Goal: Information Seeking & Learning: Learn about a topic

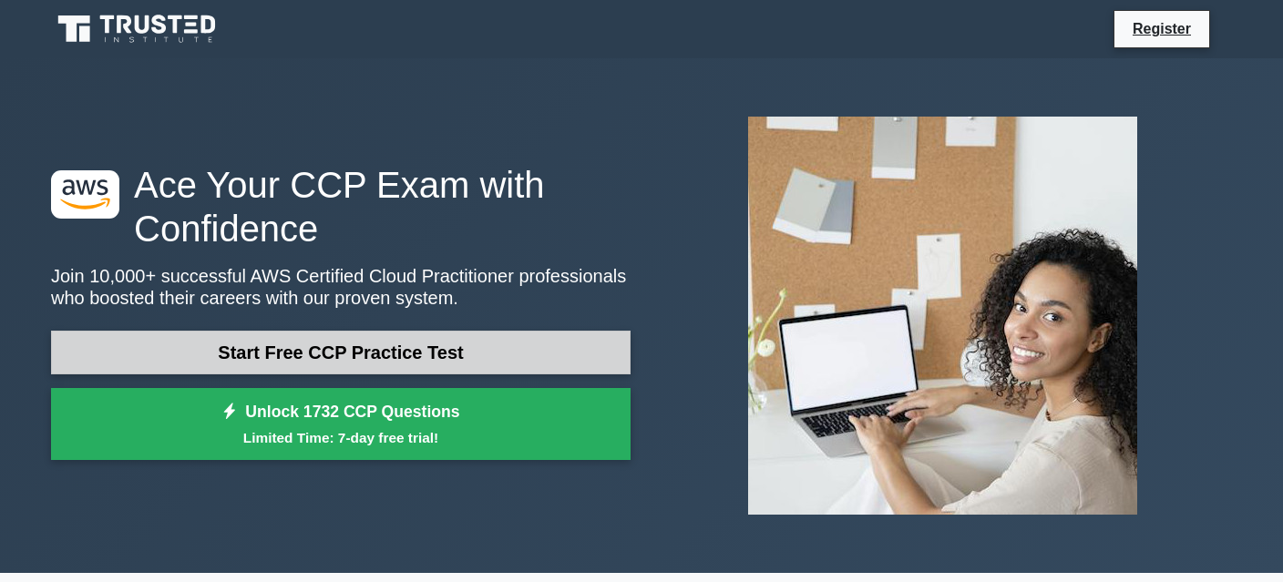
click at [449, 363] on link "Start Free CCP Practice Test" at bounding box center [341, 353] width 580 height 44
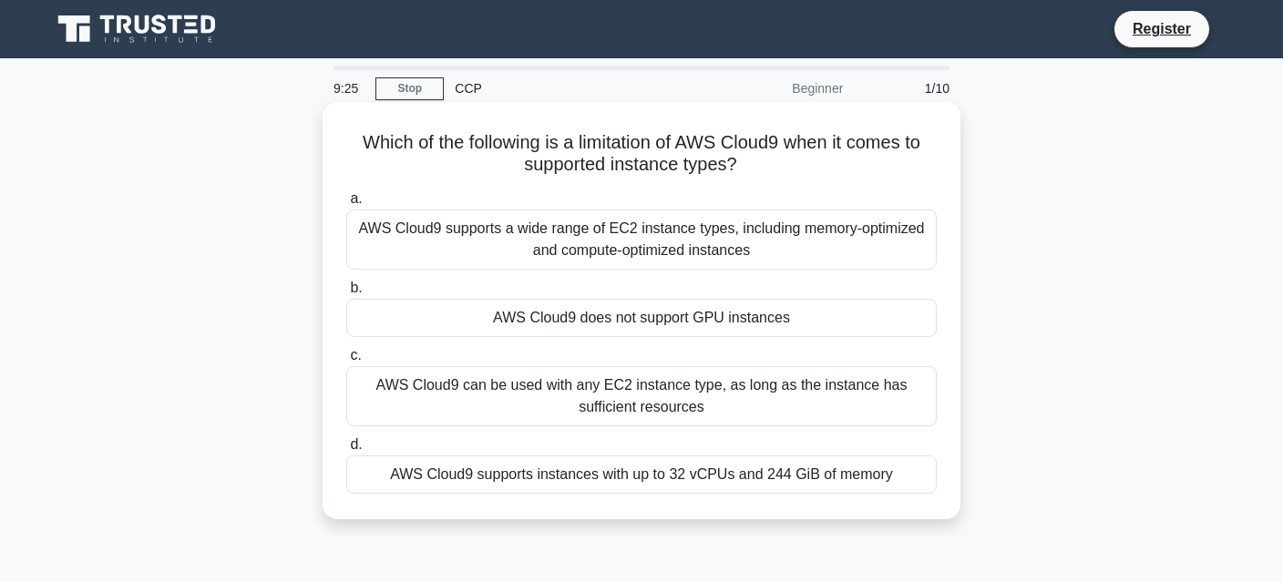
click at [729, 321] on div "AWS Cloud9 does not support GPU instances" at bounding box center [641, 318] width 591 height 38
click at [346, 294] on input "b. AWS Cloud9 does not support GPU instances" at bounding box center [346, 289] width 0 height 12
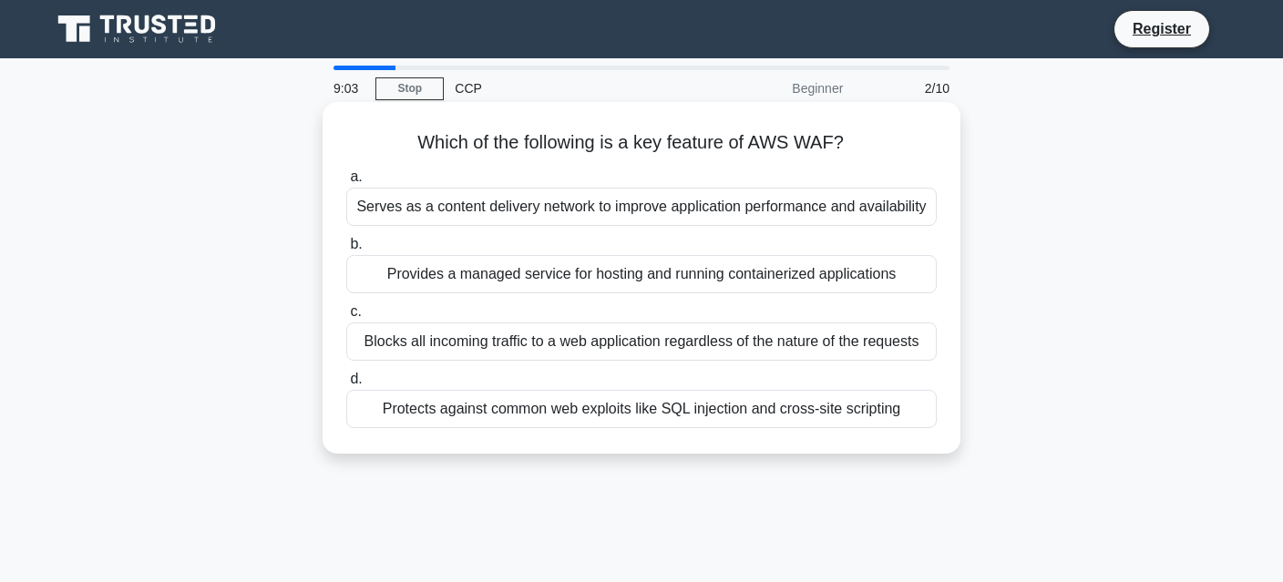
click at [762, 417] on div "Protects against common web exploits like SQL injection and cross-site scripting" at bounding box center [641, 409] width 591 height 38
click at [346, 386] on input "d. Protects against common web exploits like SQL injection and cross-site scrip…" at bounding box center [346, 380] width 0 height 12
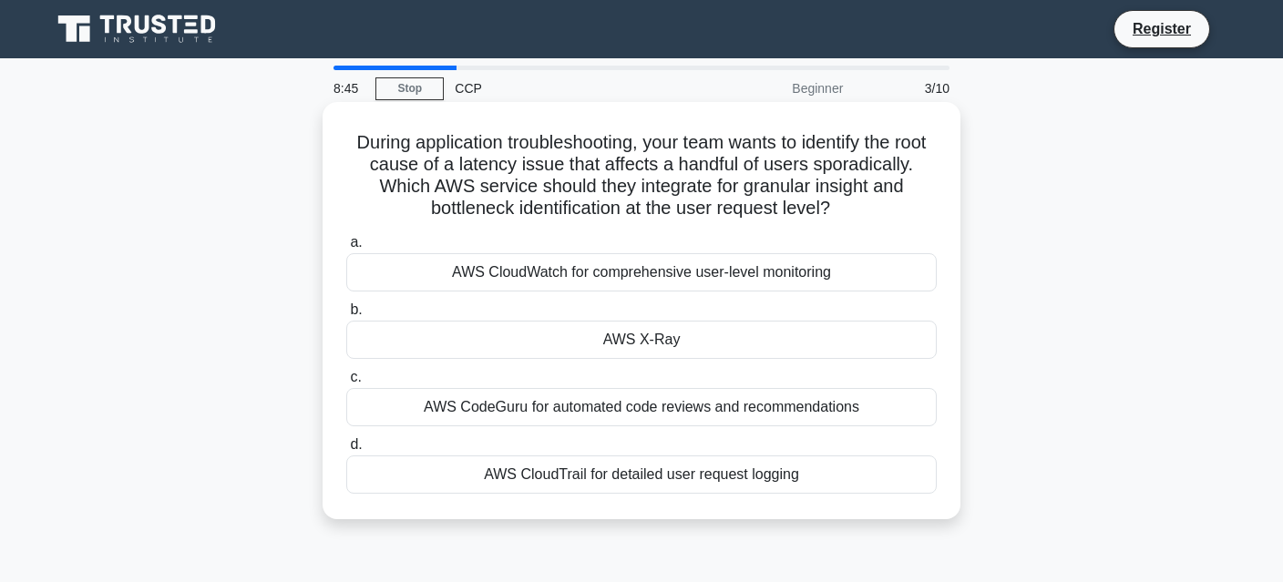
click at [747, 341] on div "AWS X-Ray" at bounding box center [641, 340] width 591 height 38
click at [346, 316] on input "b. AWS X-Ray" at bounding box center [346, 310] width 0 height 12
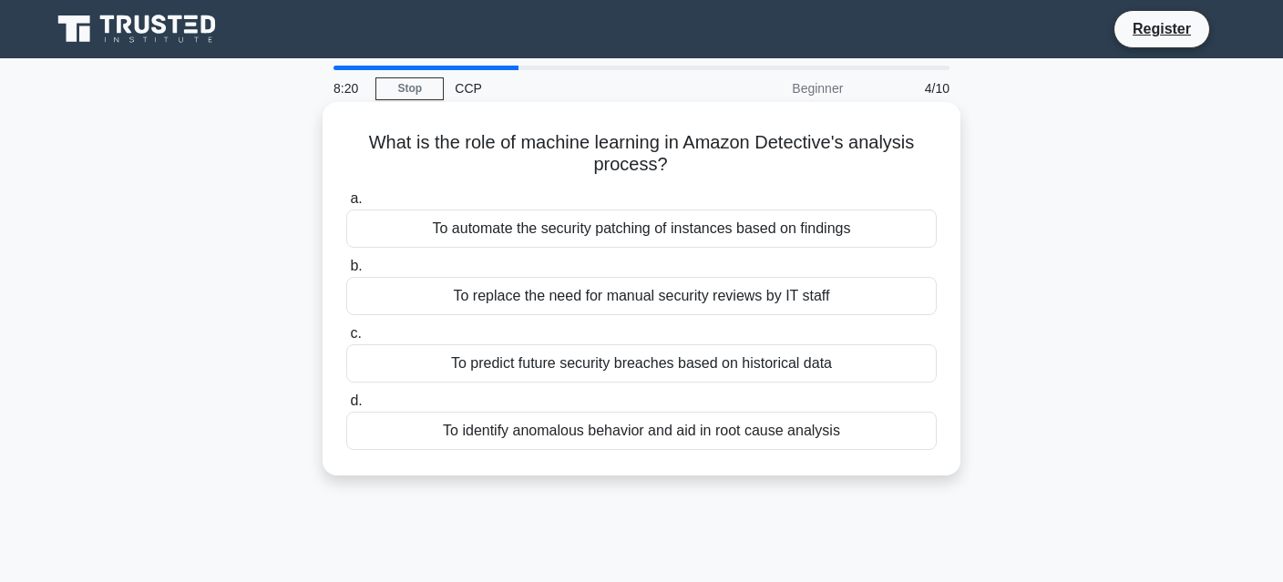
click at [855, 241] on div "To automate the security patching of instances based on findings" at bounding box center [641, 229] width 591 height 38
click at [346, 205] on input "a. To automate the security patching of instances based on findings" at bounding box center [346, 199] width 0 height 12
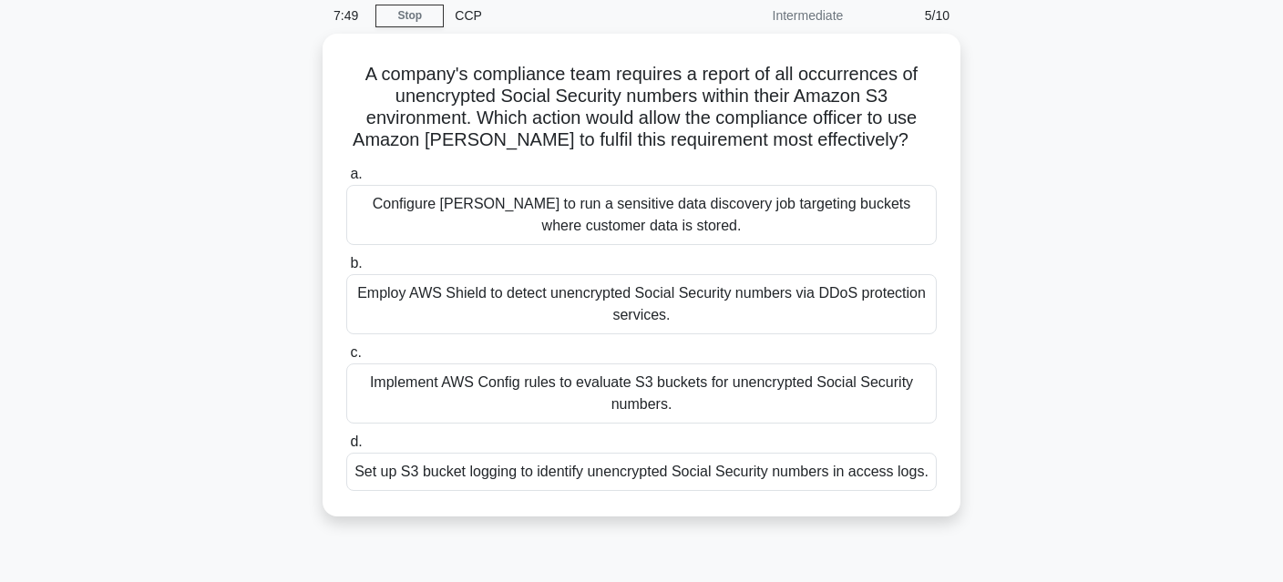
scroll to position [91, 0]
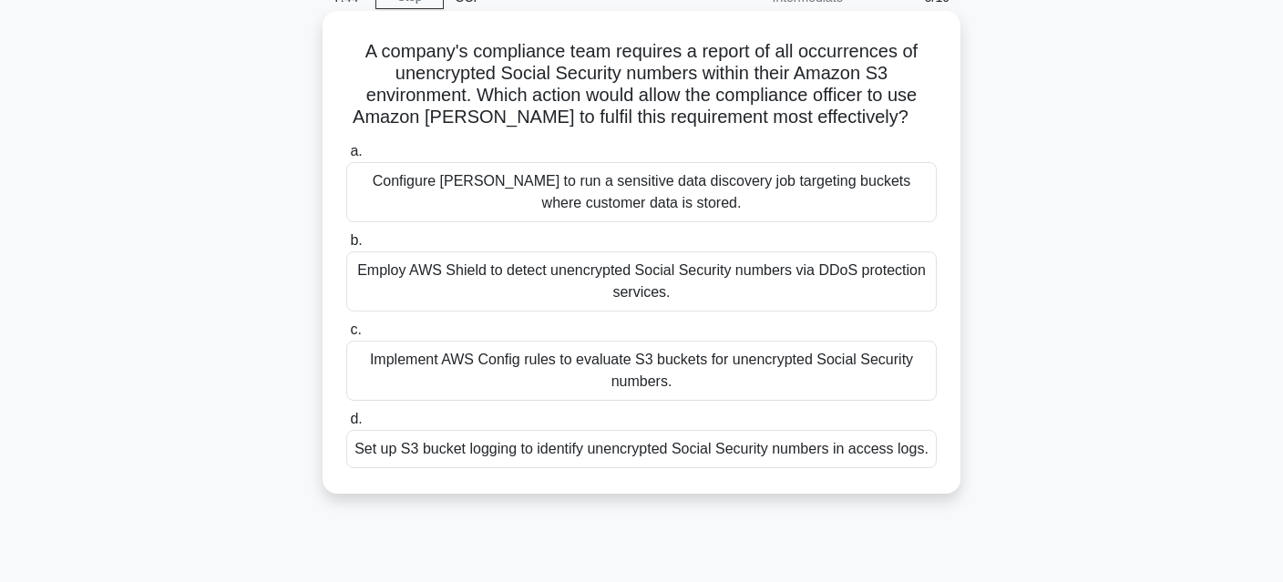
click at [891, 451] on div "Set up S3 bucket logging to identify unencrypted Social Security numbers in acc…" at bounding box center [641, 449] width 591 height 38
click at [346, 426] on input "d. Set up S3 bucket logging to identify unencrypted Social Security numbers in …" at bounding box center [346, 420] width 0 height 12
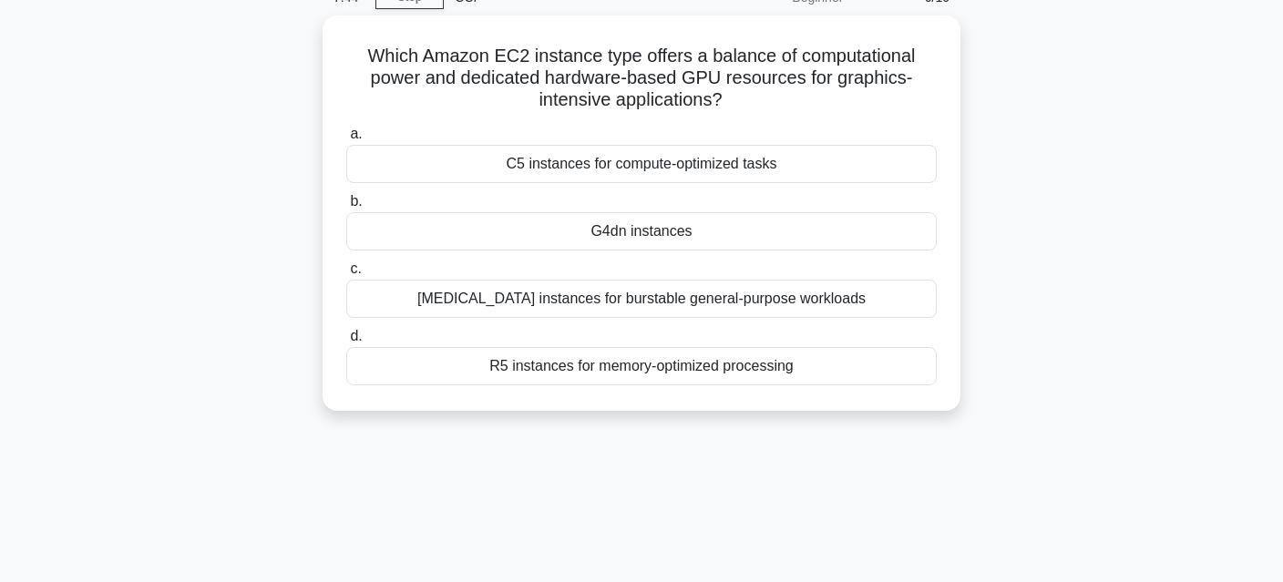
scroll to position [0, 0]
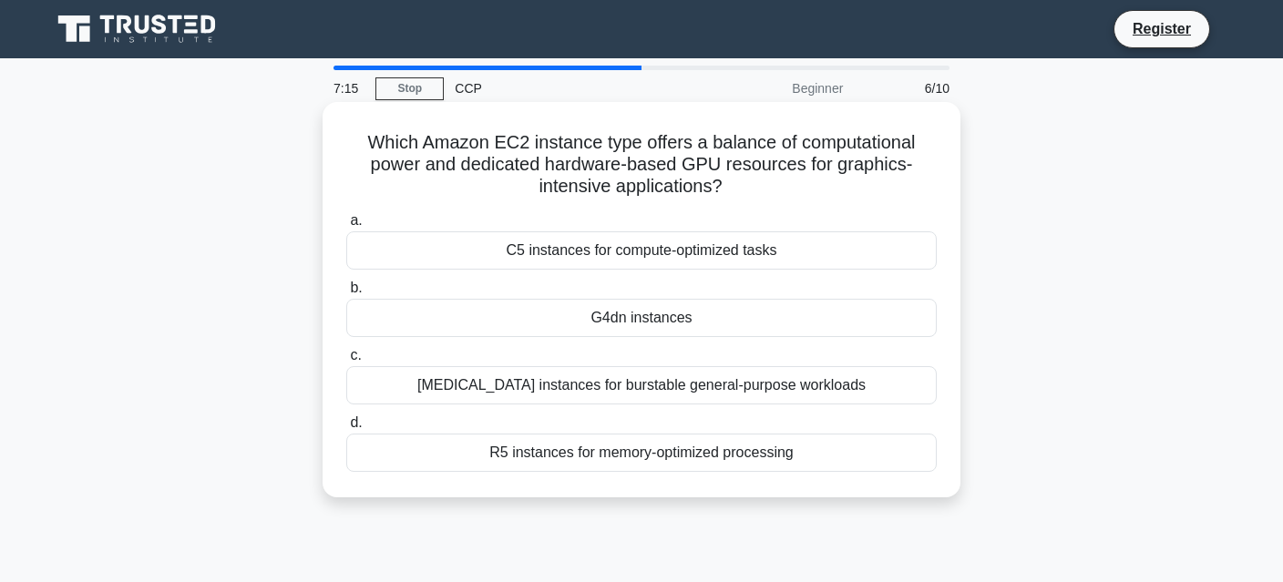
click at [807, 325] on div "G4dn instances" at bounding box center [641, 318] width 591 height 38
click at [346, 294] on input "b. G4dn instances" at bounding box center [346, 289] width 0 height 12
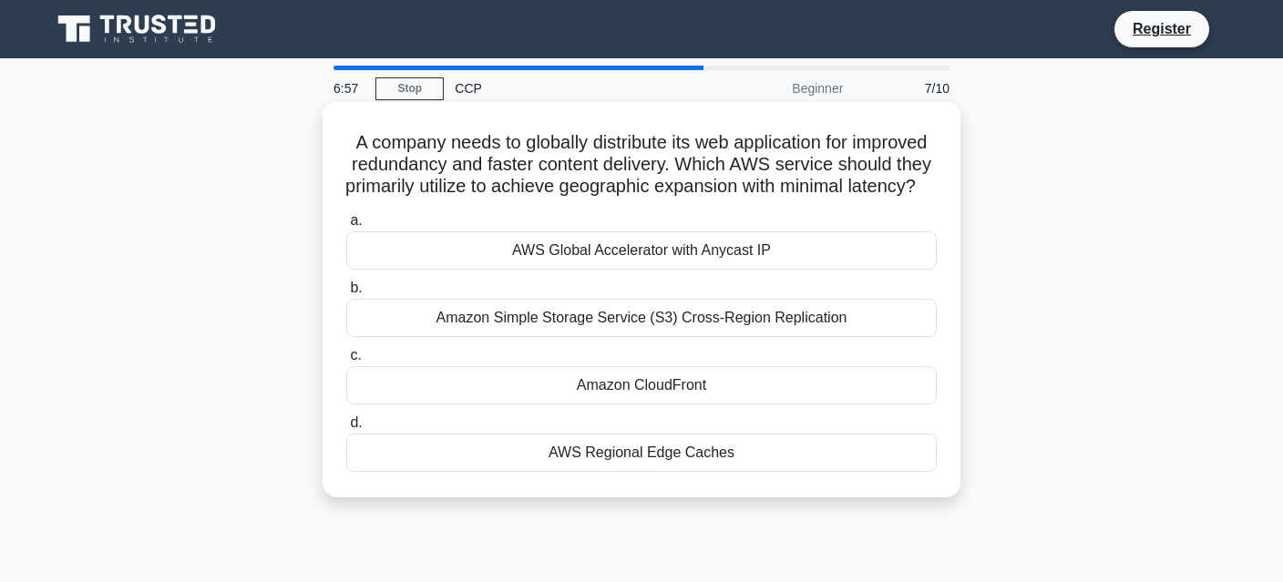
click at [766, 398] on div "Amazon CloudFront" at bounding box center [641, 385] width 591 height 38
click at [346, 362] on input "c. Amazon CloudFront" at bounding box center [346, 356] width 0 height 12
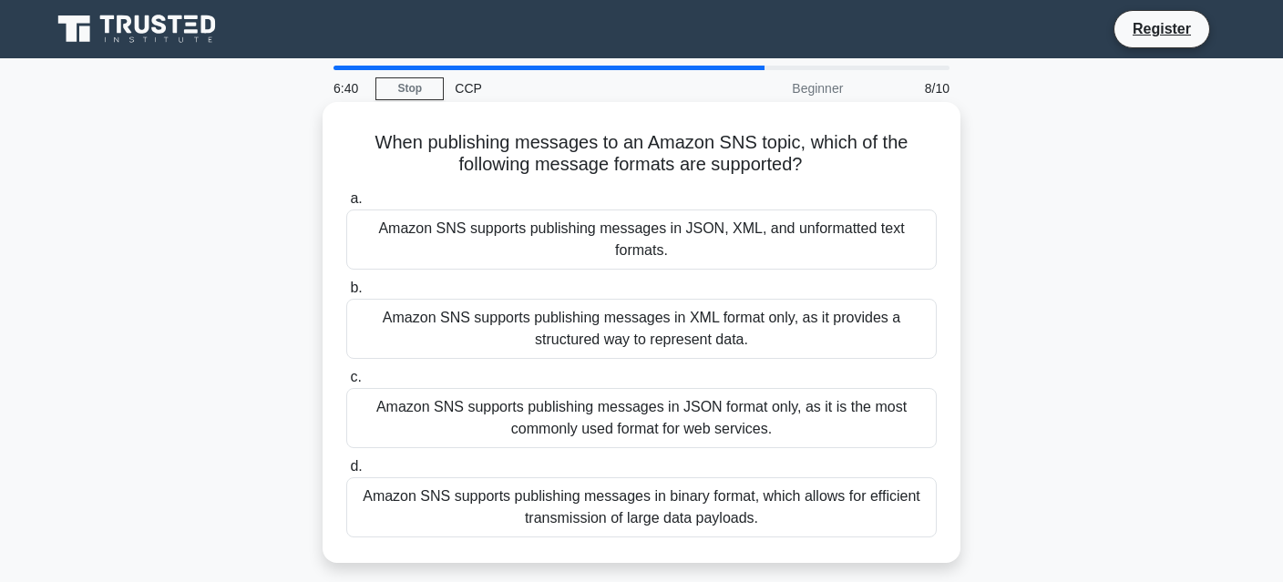
click at [865, 230] on div "Amazon SNS supports publishing messages in JSON, XML, and unformatted text form…" at bounding box center [641, 240] width 591 height 60
click at [346, 205] on input "a. Amazon SNS supports publishing messages in JSON, XML, and unformatted text f…" at bounding box center [346, 199] width 0 height 12
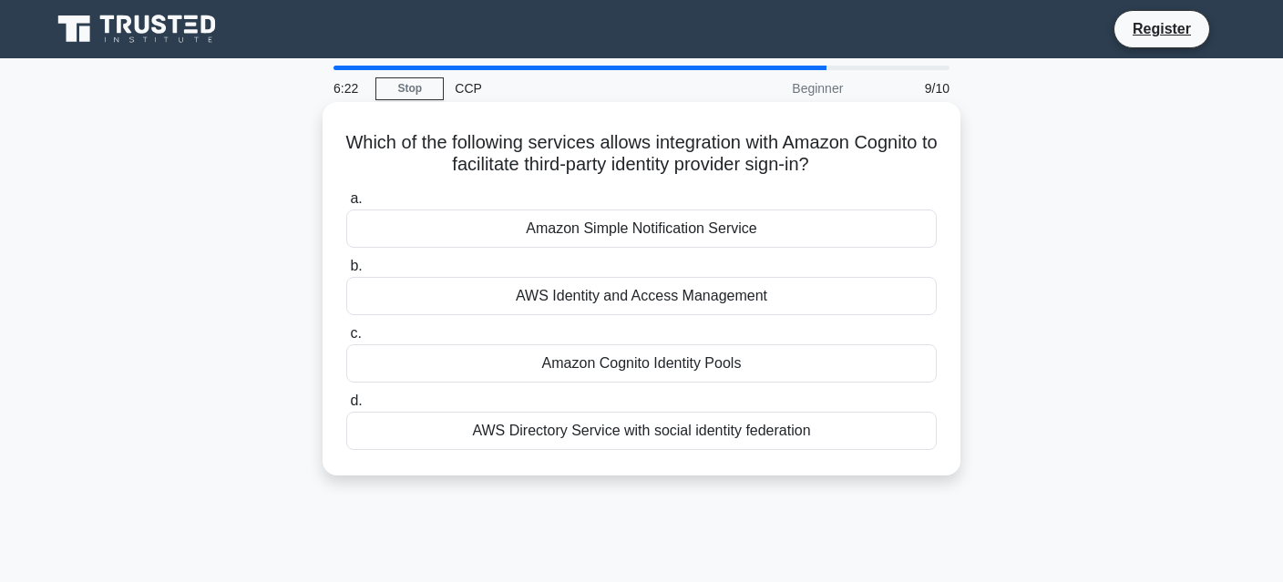
click at [812, 363] on div "Amazon Cognito Identity Pools" at bounding box center [641, 364] width 591 height 38
click at [346, 340] on input "c. Amazon Cognito Identity Pools" at bounding box center [346, 334] width 0 height 12
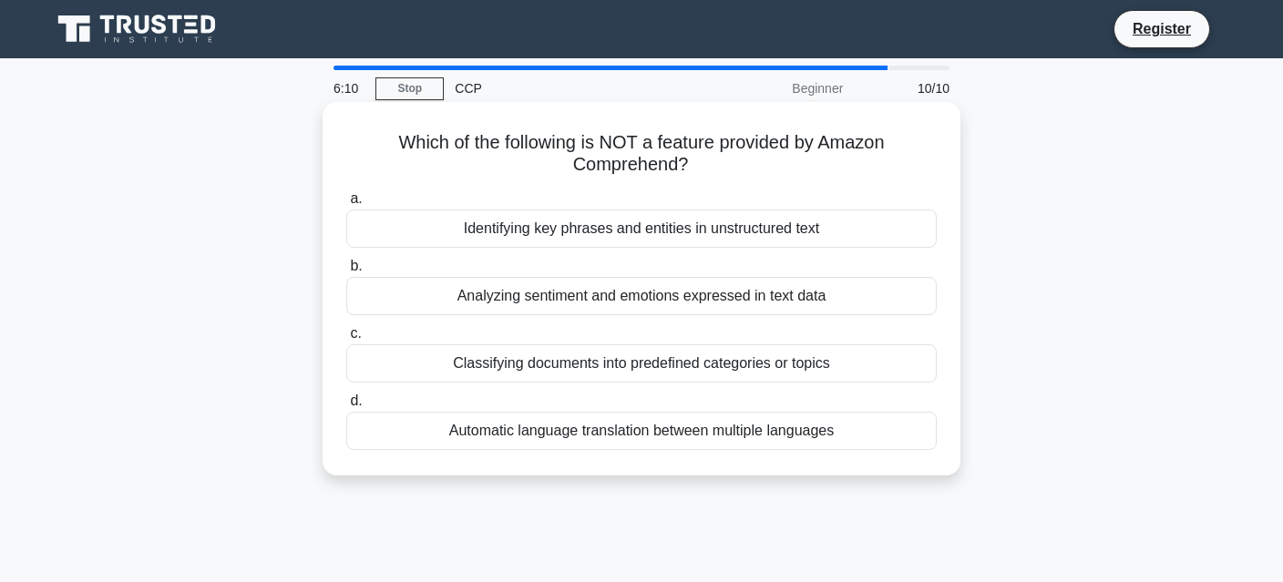
click at [813, 291] on div "Analyzing sentiment and emotions expressed in text data" at bounding box center [641, 296] width 591 height 38
click at [346, 273] on input "b. Analyzing sentiment and emotions expressed in text data" at bounding box center [346, 267] width 0 height 12
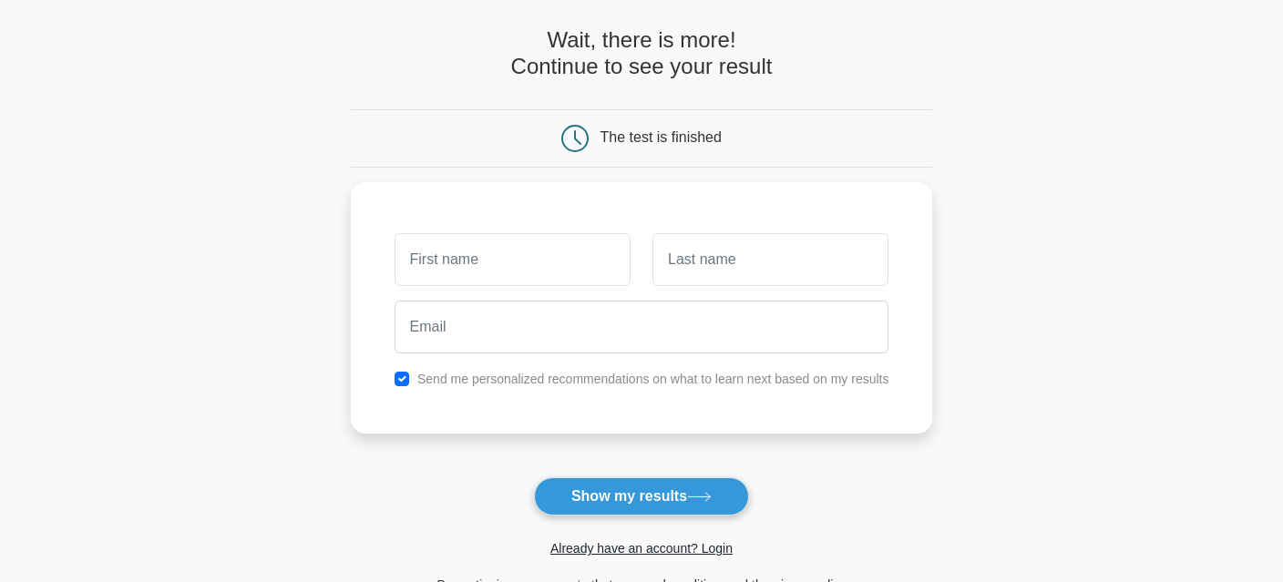
scroll to position [91, 0]
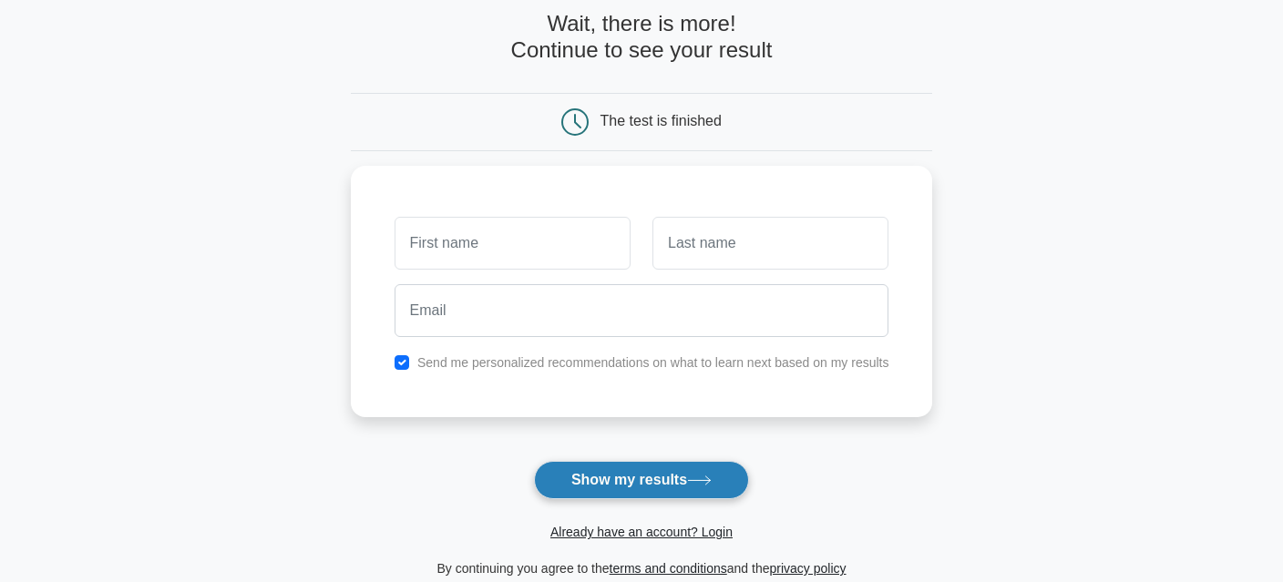
click at [715, 475] on button "Show my results" at bounding box center [641, 480] width 215 height 38
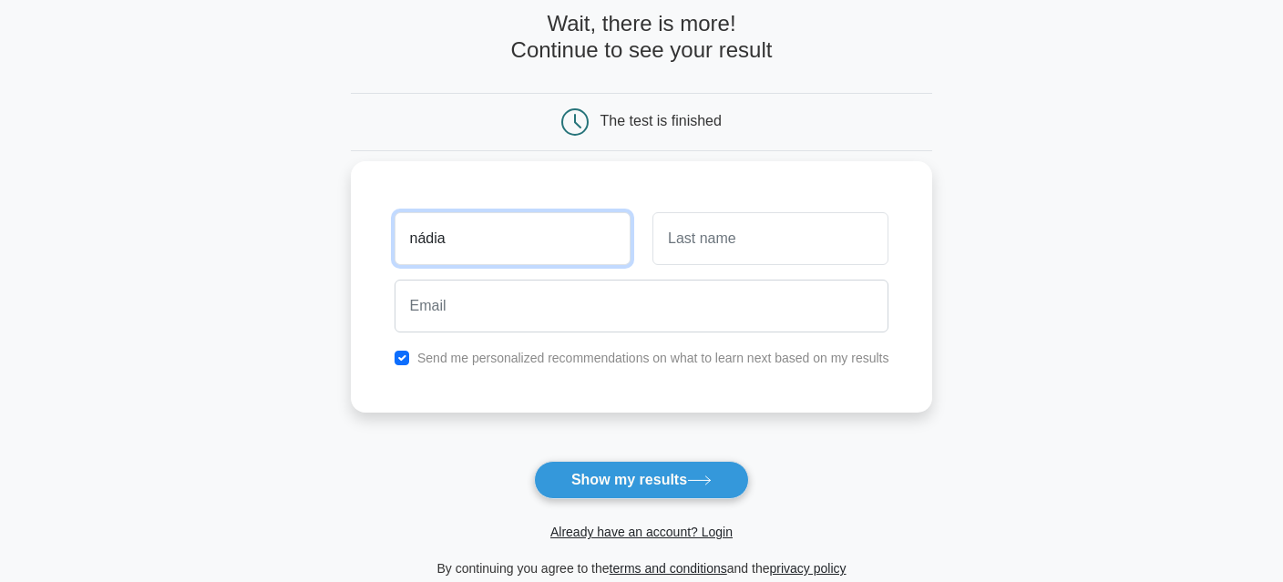
type input "nádia"
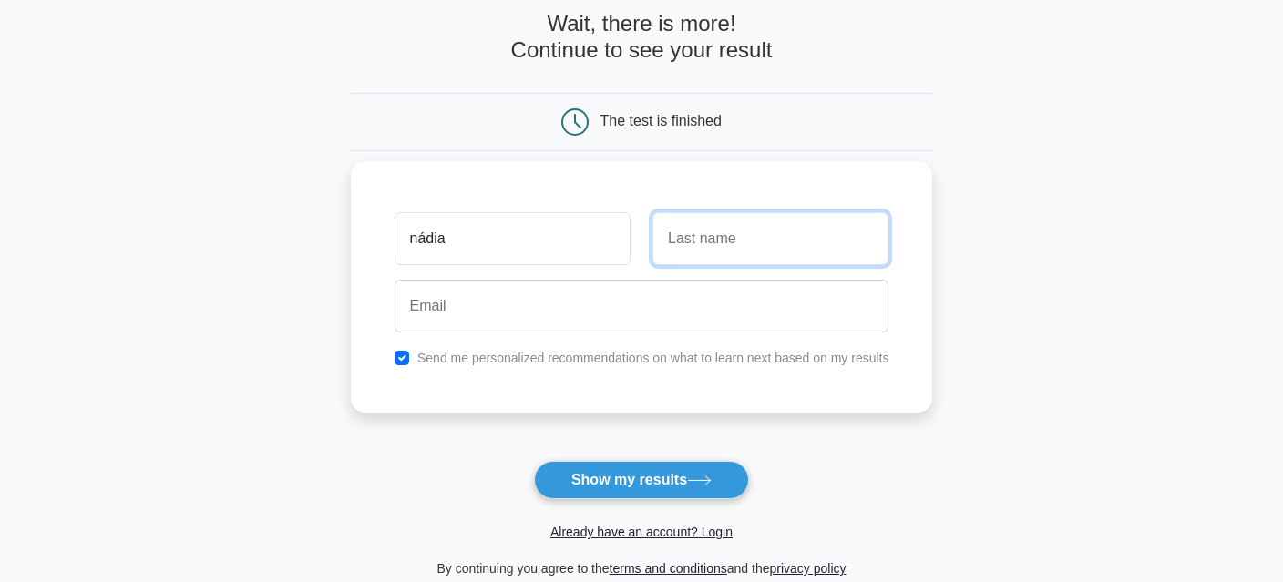
click at [741, 250] on input "text" at bounding box center [771, 238] width 236 height 53
type input "Canavezes"
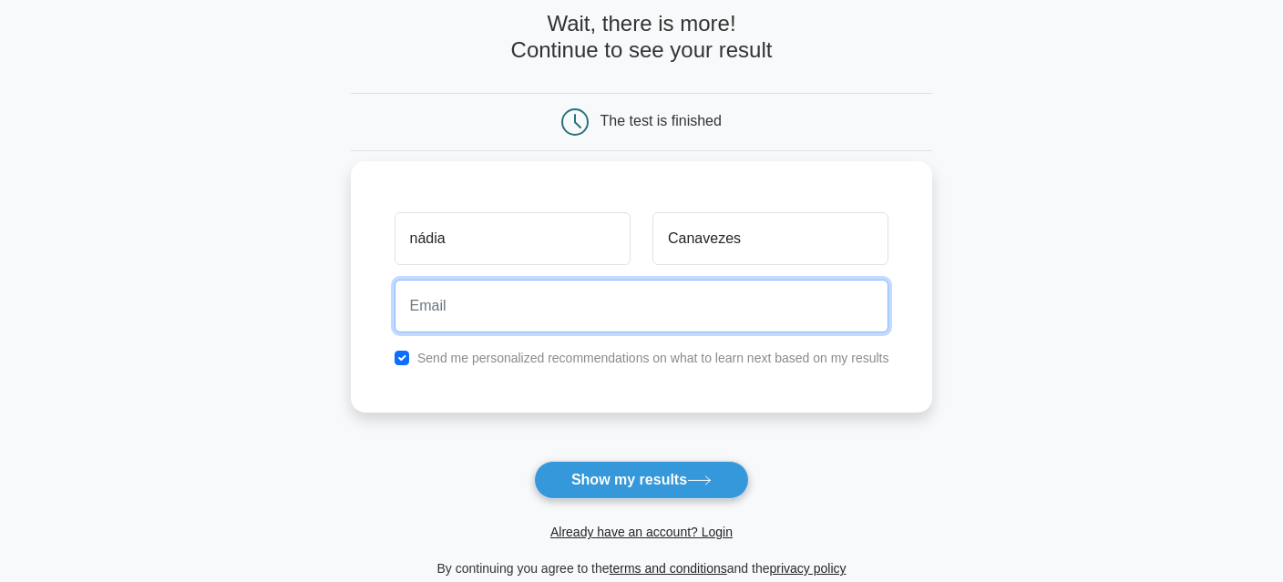
click at [679, 325] on input "email" at bounding box center [642, 306] width 495 height 53
type input "nadia.canavezes@gmail.com"
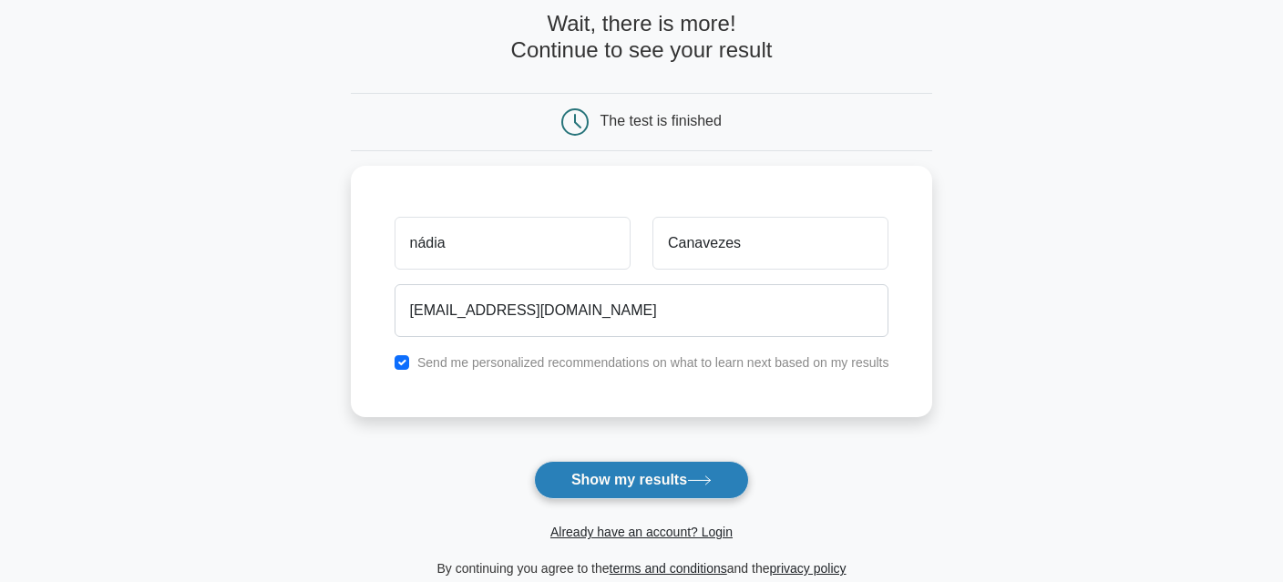
click at [655, 482] on button "Show my results" at bounding box center [641, 480] width 215 height 38
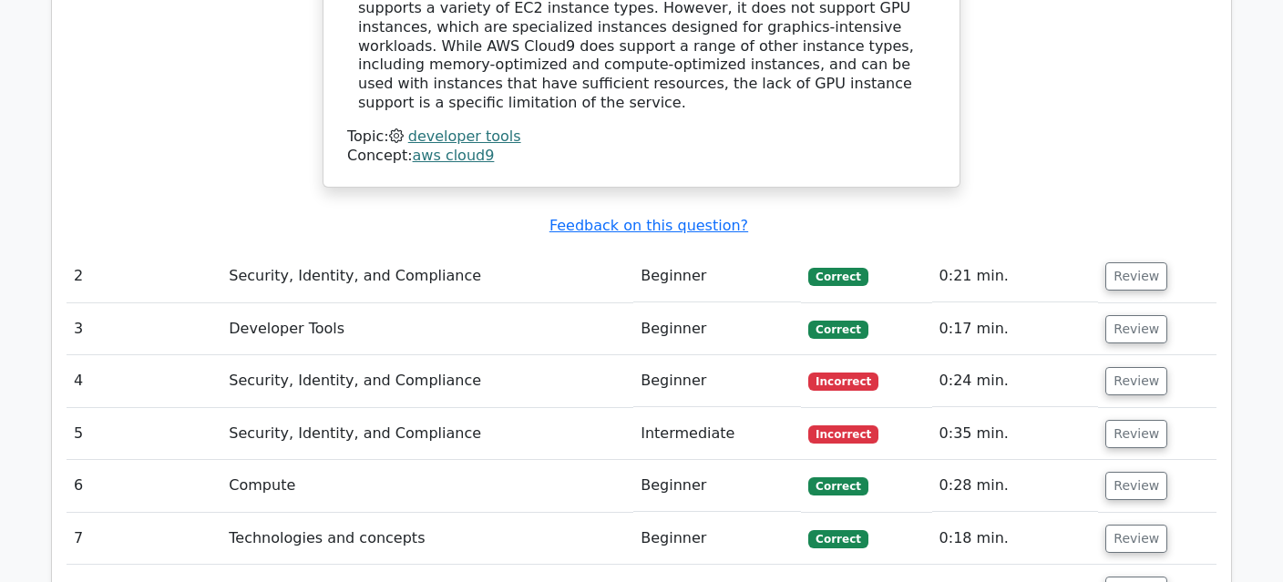
scroll to position [2096, 0]
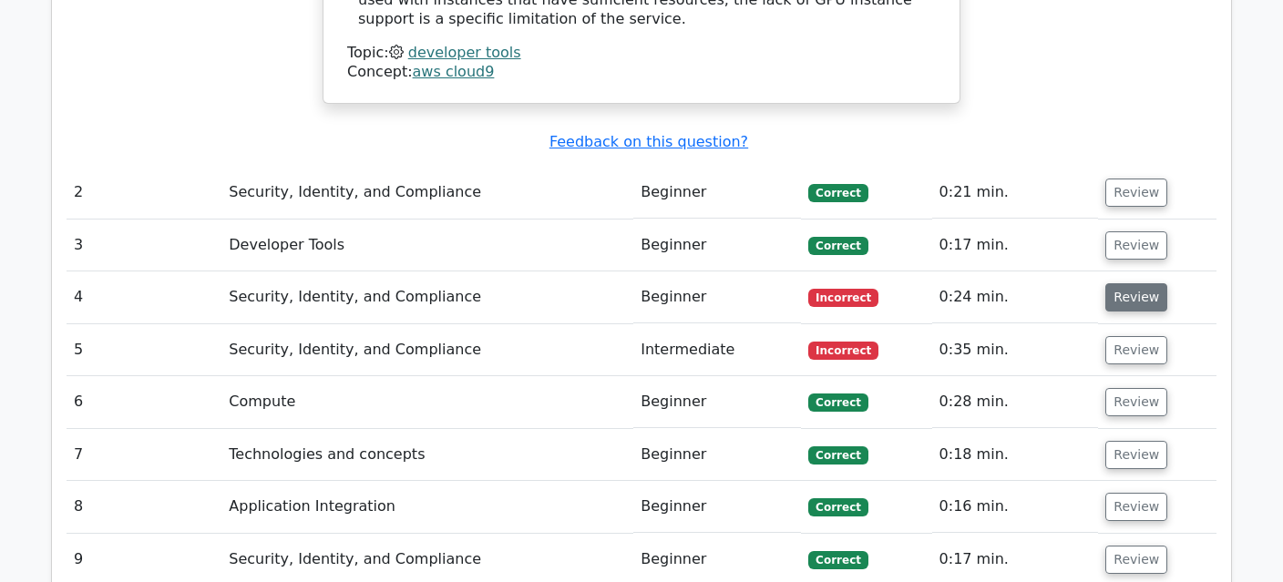
click at [1150, 283] on button "Review" at bounding box center [1137, 297] width 62 height 28
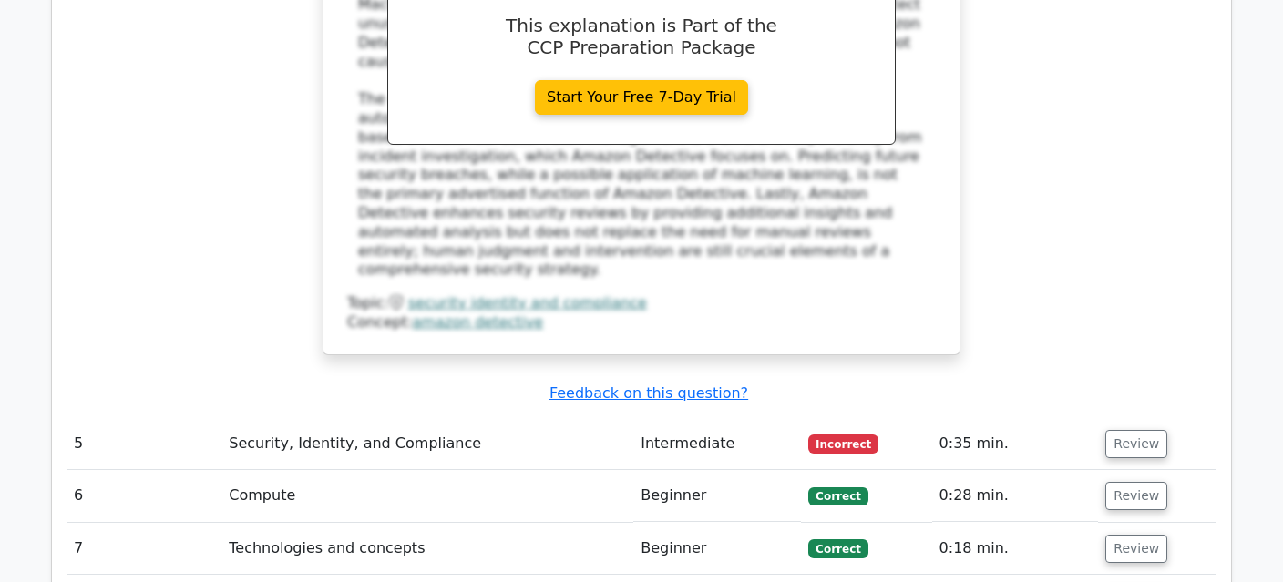
scroll to position [2916, 0]
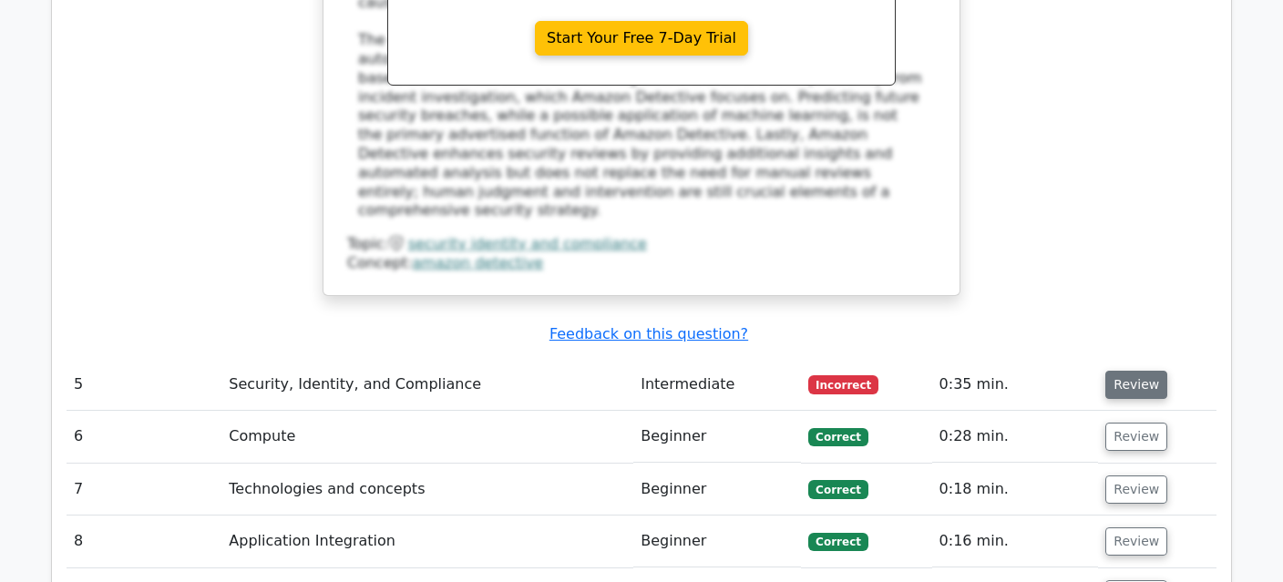
click at [1134, 371] on button "Review" at bounding box center [1137, 385] width 62 height 28
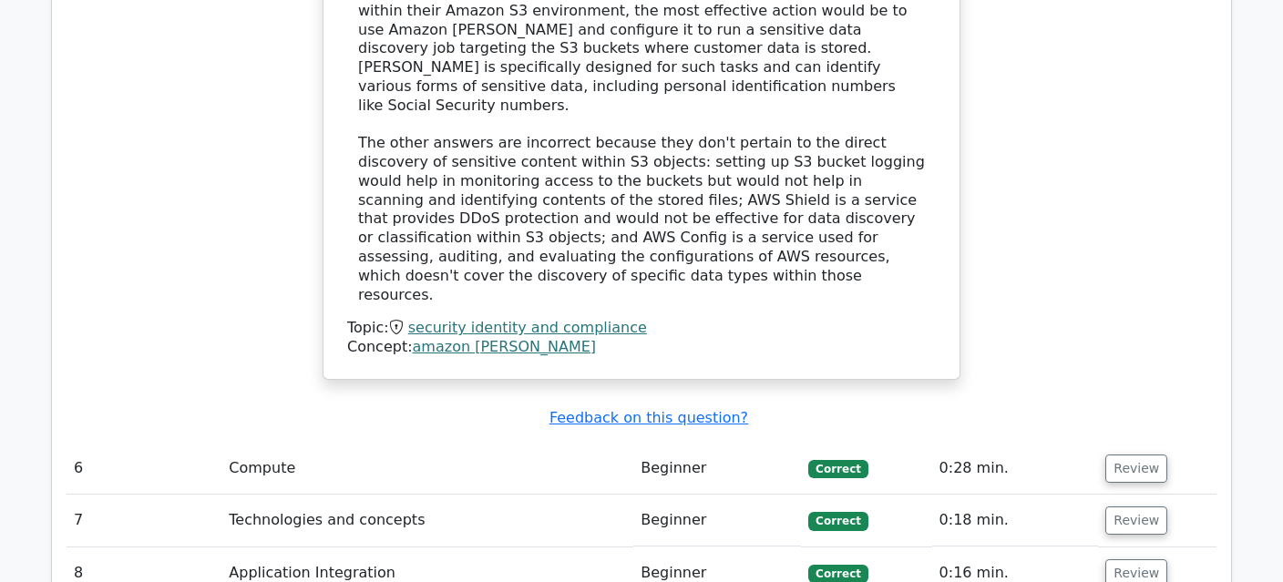
scroll to position [4010, 0]
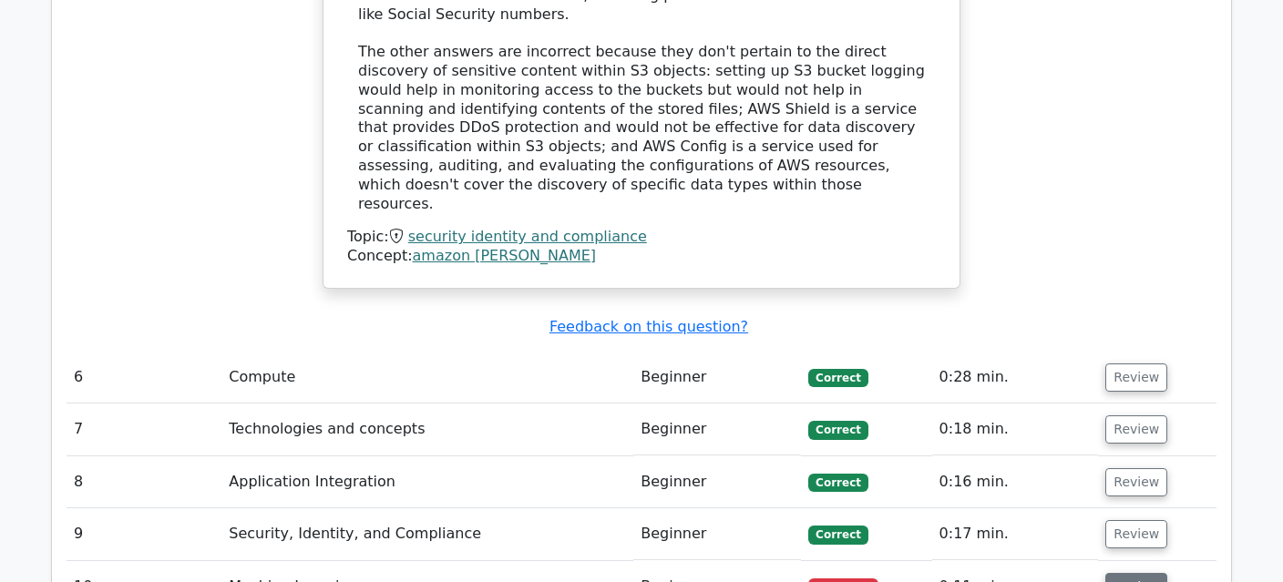
click at [1133, 573] on button "Review" at bounding box center [1137, 587] width 62 height 28
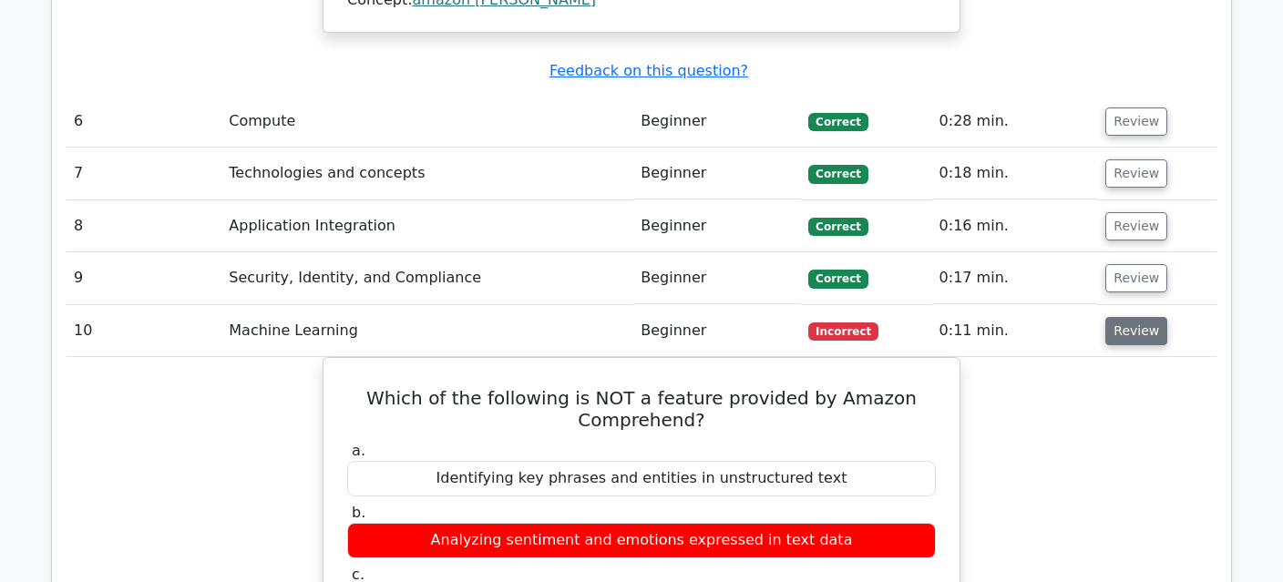
scroll to position [4284, 0]
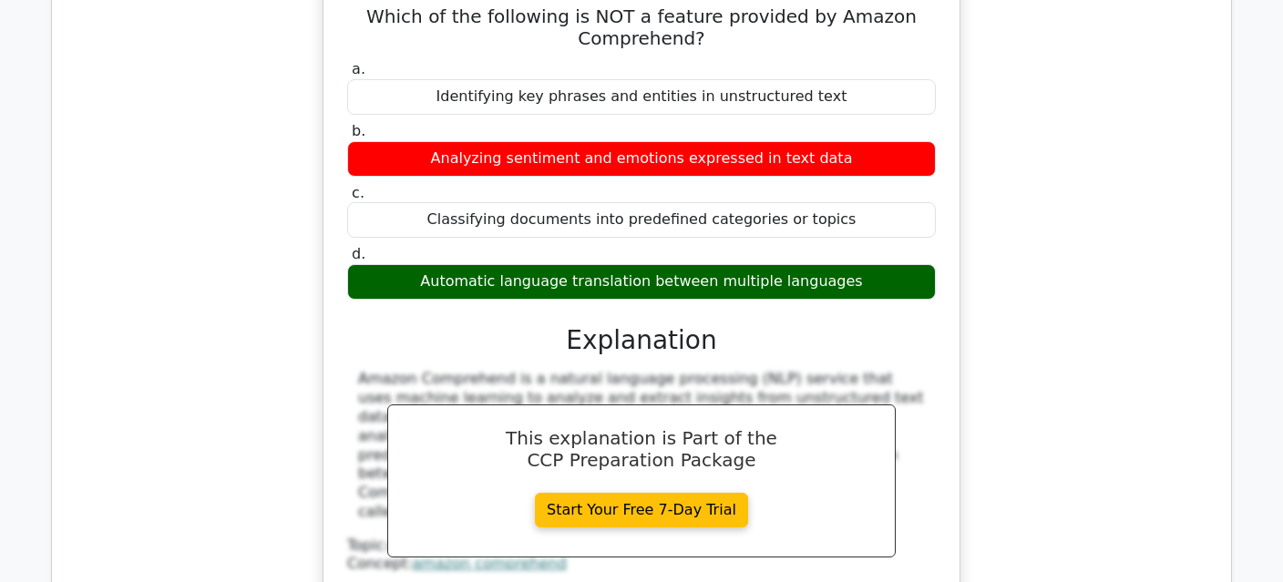
click at [1126, 353] on div "Which of the following is NOT a feature provided by Amazon Comprehend? a. Ident…" at bounding box center [642, 322] width 1150 height 694
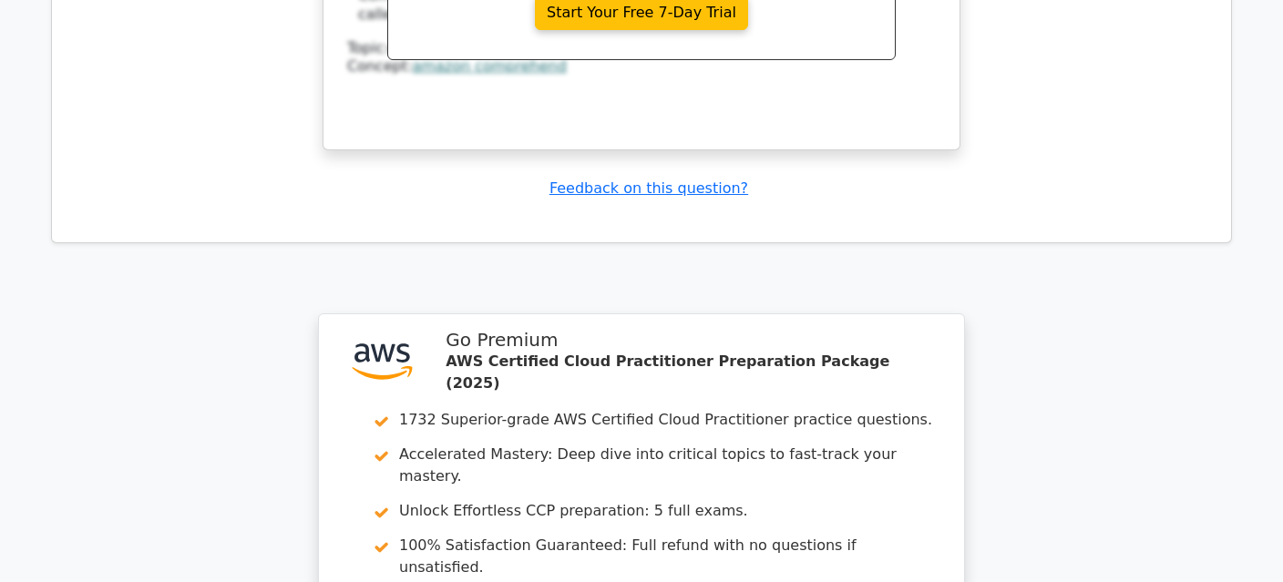
scroll to position [5013, 0]
